Goal: Use online tool/utility: Utilize a website feature to perform a specific function

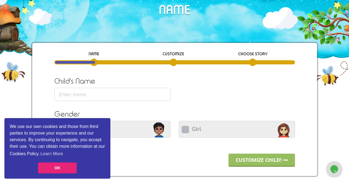
scroll to position [19, 0]
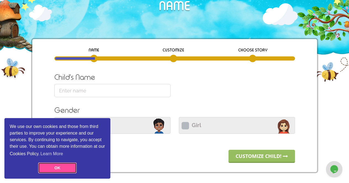
click at [56, 167] on link "OK" at bounding box center [57, 168] width 39 height 11
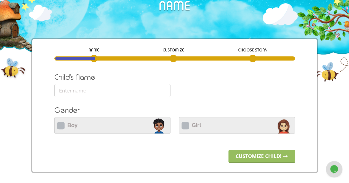
click at [122, 97] on input "text" at bounding box center [112, 90] width 116 height 13
type input "[PERSON_NAME]"
click at [183, 126] on icon at bounding box center [185, 125] width 7 height 7
click at [183, 126] on input "Girl" at bounding box center [237, 124] width 116 height 13
radio input "true"
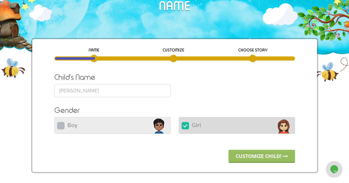
click at [60, 92] on input "[PERSON_NAME]" at bounding box center [112, 90] width 116 height 13
type input "[PERSON_NAME]"
click at [191, 90] on div "Child's Name [PERSON_NAME] Please provide a name of 32 characters [PERSON_NAME]…" at bounding box center [174, 107] width 249 height 70
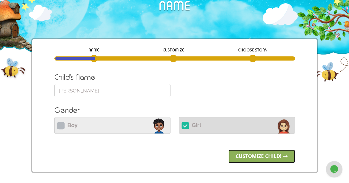
click at [260, 158] on link "Customize child!" at bounding box center [261, 156] width 66 height 13
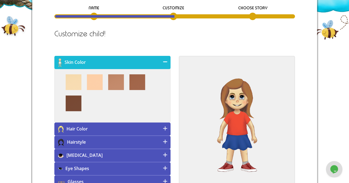
scroll to position [62, 0]
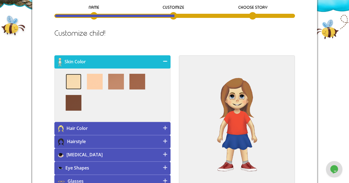
click at [72, 79] on img at bounding box center [74, 82] width 16 height 16
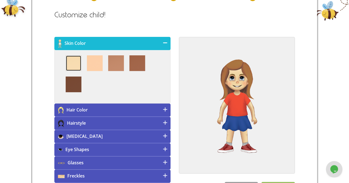
scroll to position [81, 0]
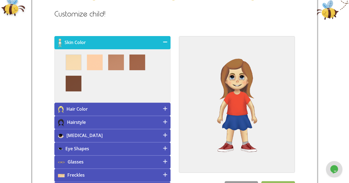
click at [127, 106] on h4 "Hair Color" at bounding box center [112, 109] width 116 height 13
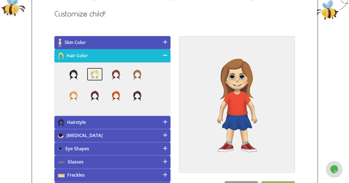
click at [96, 77] on img at bounding box center [95, 74] width 16 height 13
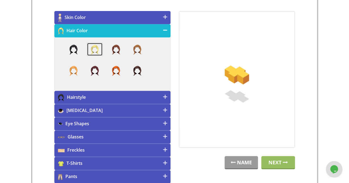
scroll to position [107, 0]
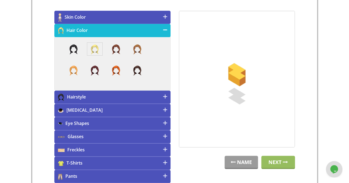
click at [157, 95] on h4 "Hairstyle" at bounding box center [112, 97] width 116 height 13
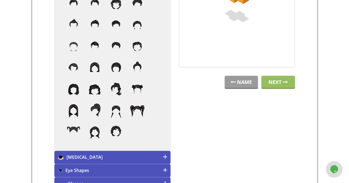
scroll to position [189, 0]
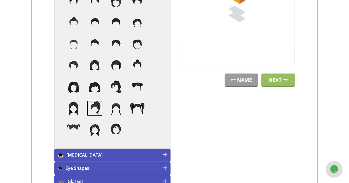
click at [98, 107] on img at bounding box center [95, 109] width 16 height 16
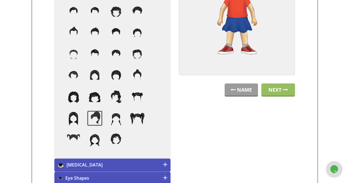
scroll to position [292, 0]
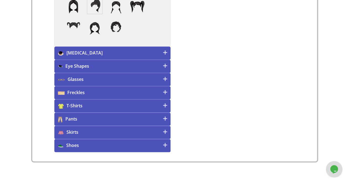
click at [124, 103] on h4 "T-Shirts" at bounding box center [112, 106] width 116 height 13
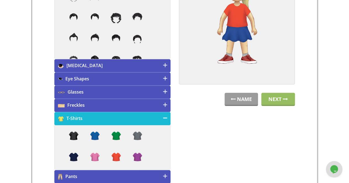
scroll to position [160, 0]
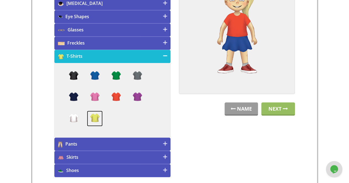
click at [97, 117] on img at bounding box center [95, 119] width 16 height 16
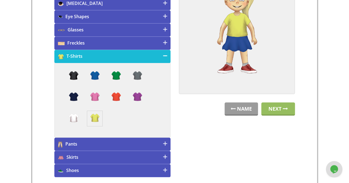
click at [104, 144] on h4 "Pants" at bounding box center [112, 144] width 116 height 13
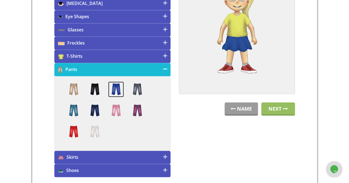
click at [116, 87] on img at bounding box center [116, 90] width 16 height 16
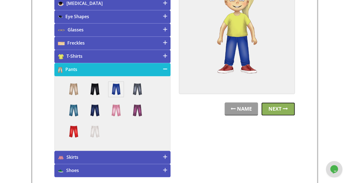
click at [283, 109] on img at bounding box center [285, 109] width 5 height 2
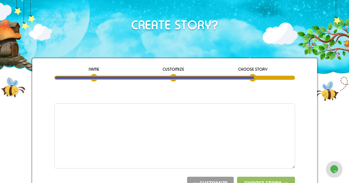
scroll to position [72, 0]
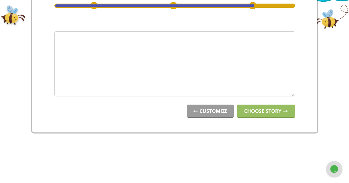
drag, startPoint x: 177, startPoint y: 41, endPoint x: 60, endPoint y: 39, distance: 117.5
click at [60, 39] on textarea "1^2|10|2^2|1^2^0^0^10^1|3^6^girl^[PERSON_NAME]^^null^null" at bounding box center [174, 63] width 241 height 65
type textarea "1^2|10|2^2|1^2^0^0^10^1|3^6^girl^[PERSON_NAME]^^null^null"
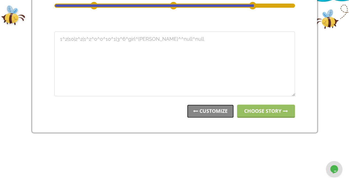
click at [210, 112] on link "CUSTOMIZE" at bounding box center [210, 111] width 47 height 13
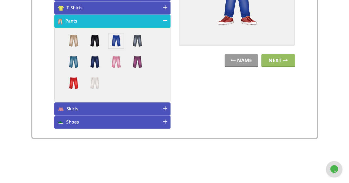
scroll to position [213, 0]
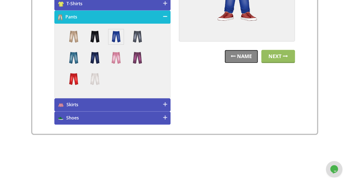
click at [241, 60] on link "NAME" at bounding box center [241, 56] width 33 height 13
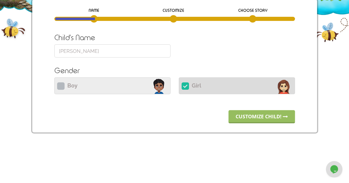
scroll to position [58, 0]
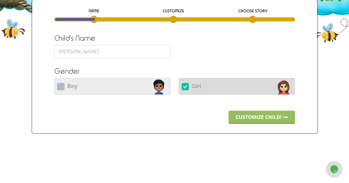
click at [121, 54] on input "[PERSON_NAME]" at bounding box center [112, 51] width 116 height 13
type input "J"
type input "Max"
click at [63, 84] on icon at bounding box center [60, 86] width 7 height 7
click at [63, 84] on input "Boy Please select Boy or Girl" at bounding box center [112, 85] width 116 height 13
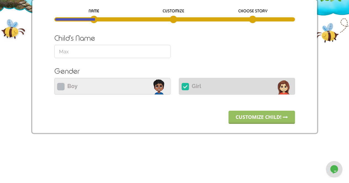
radio input "true"
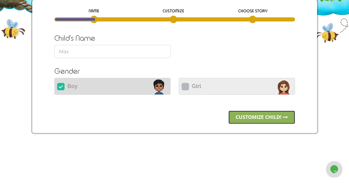
click at [261, 113] on link "Customize child!" at bounding box center [261, 117] width 66 height 13
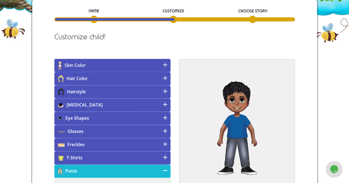
click at [139, 66] on h4 "Skin Color" at bounding box center [112, 65] width 116 height 13
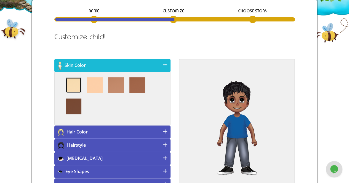
click at [78, 85] on img at bounding box center [73, 85] width 15 height 15
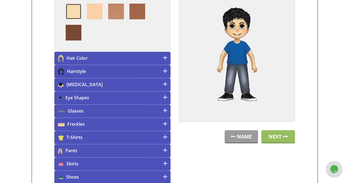
scroll to position [132, 0]
click at [129, 59] on h4 "Hair Color" at bounding box center [112, 58] width 116 height 13
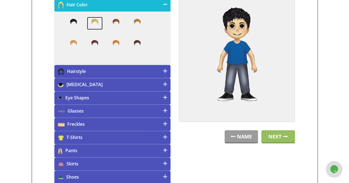
click at [92, 20] on img at bounding box center [95, 23] width 16 height 13
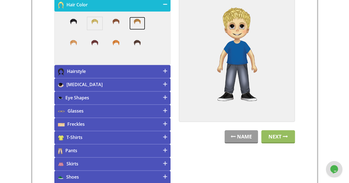
click at [137, 22] on img at bounding box center [137, 23] width 16 height 13
click at [132, 69] on h4 "Hairstyle" at bounding box center [112, 71] width 116 height 13
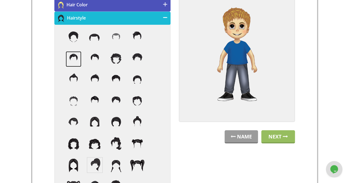
click at [73, 55] on img at bounding box center [74, 59] width 16 height 16
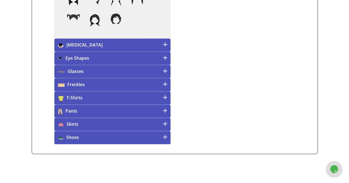
scroll to position [300, 0]
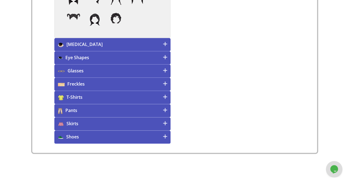
click at [103, 96] on h4 "T-Shirts" at bounding box center [112, 97] width 116 height 13
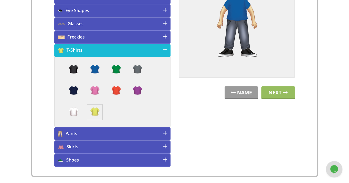
scroll to position [157, 0]
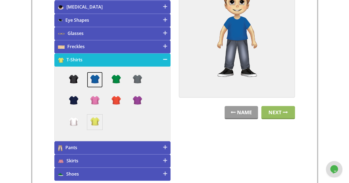
click at [95, 79] on img at bounding box center [95, 80] width 16 height 16
click at [95, 144] on h4 "Pants" at bounding box center [112, 148] width 116 height 13
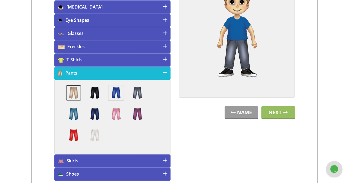
click at [74, 93] on img at bounding box center [74, 93] width 16 height 16
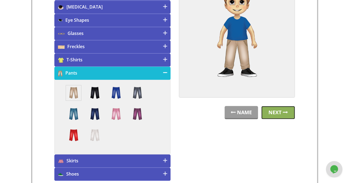
click at [288, 111] on link "Next" at bounding box center [278, 112] width 34 height 13
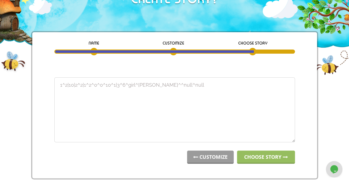
scroll to position [27, 0]
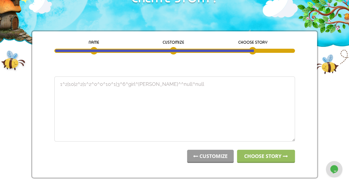
drag, startPoint x: 179, startPoint y: 83, endPoint x: 58, endPoint y: 83, distance: 120.6
click at [58, 83] on textarea "1^1|5|4^2|3^4^0^0^2^1|1^1^boy^Max^^null^null" at bounding box center [174, 109] width 241 height 65
type textarea "1^1|5|4^2|3^4^0^0^2^1|1^1^boy^Max^^null^null"
